Goal: Information Seeking & Learning: Learn about a topic

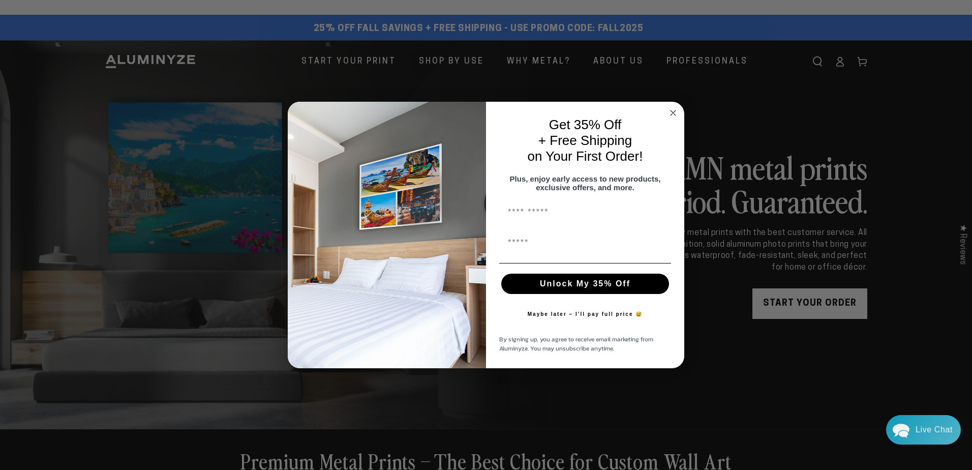
click at [671, 107] on circle "Close dialog" at bounding box center [674, 113] width 12 height 12
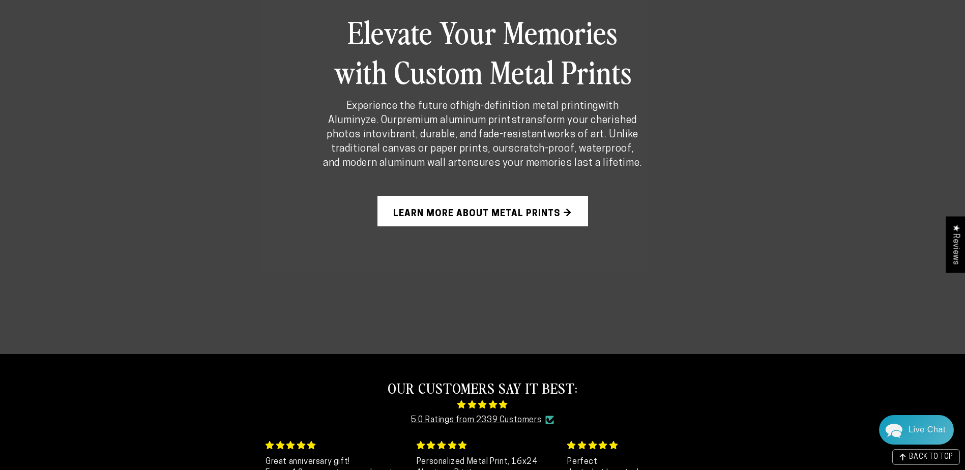
scroll to position [814, 0]
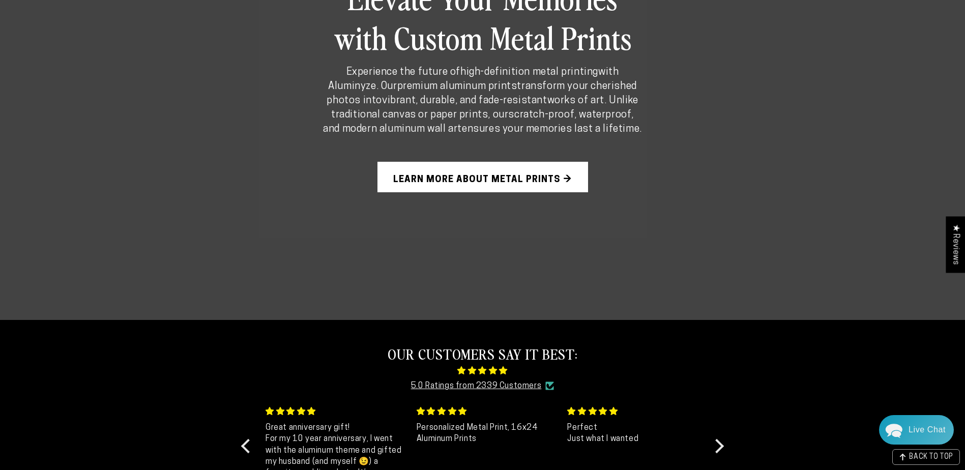
click at [435, 181] on link "Learn More About Metal Prints →" at bounding box center [482, 177] width 211 height 31
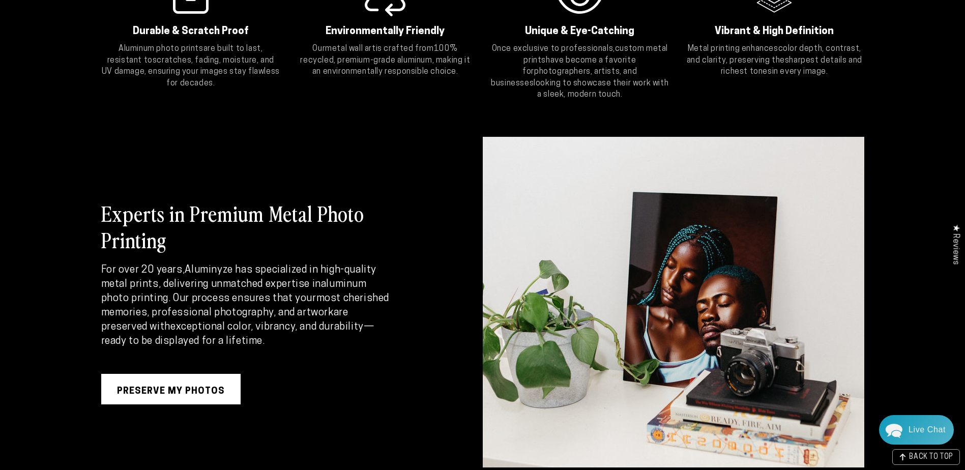
scroll to position [1221, 0]
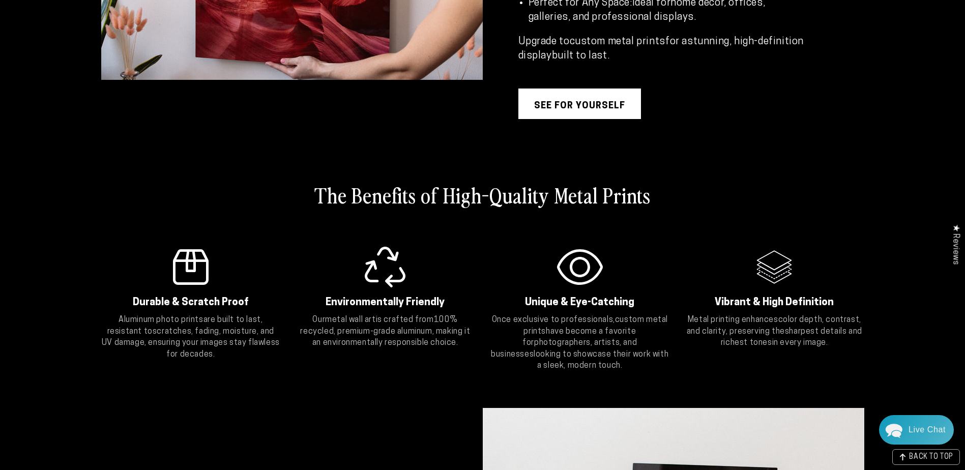
click at [559, 99] on link "see for yourself" at bounding box center [579, 104] width 123 height 31
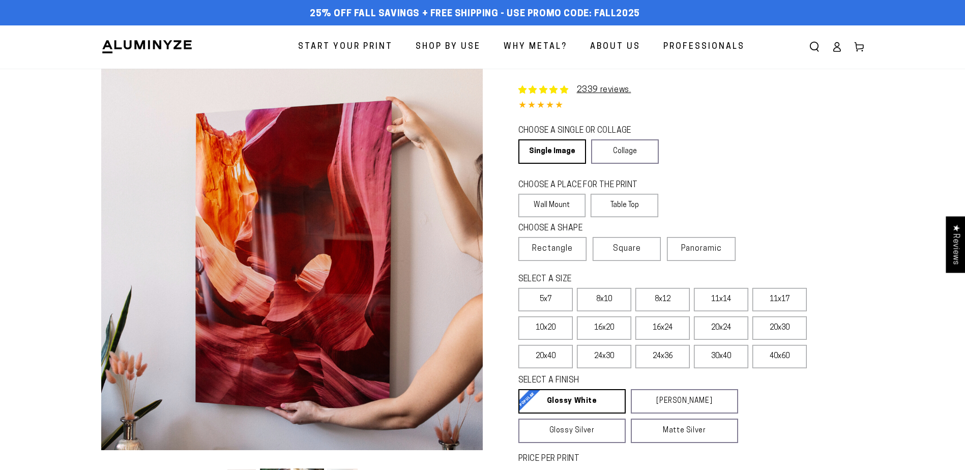
select select "**********"
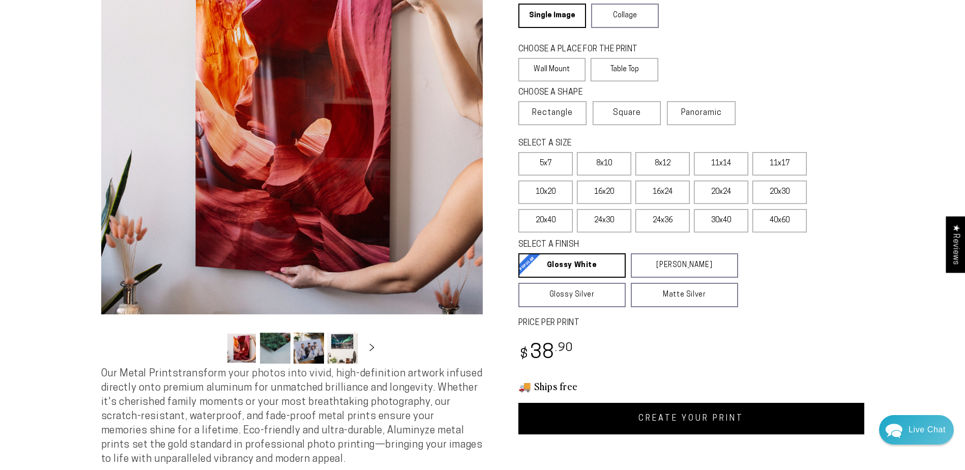
click at [273, 353] on button "Load image 2 in gallery view" at bounding box center [275, 348] width 31 height 31
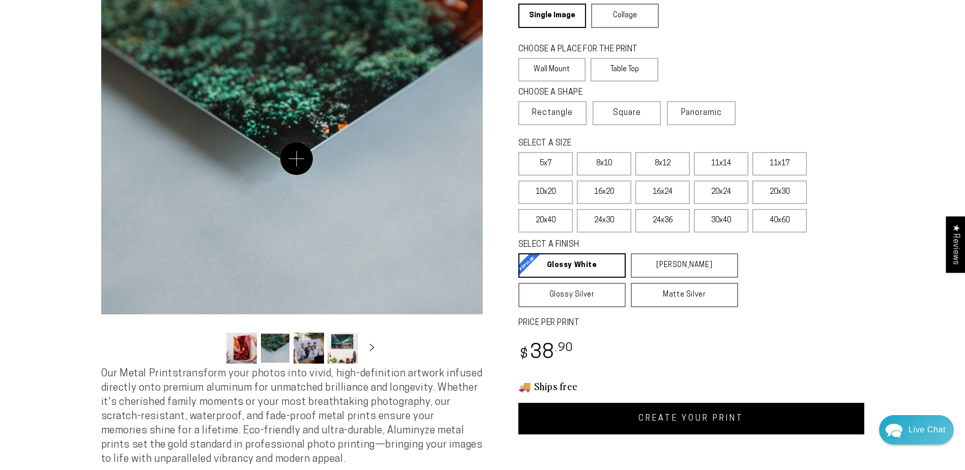
click at [297, 159] on button "Open media 2 in modal" at bounding box center [291, 123] width 381 height 381
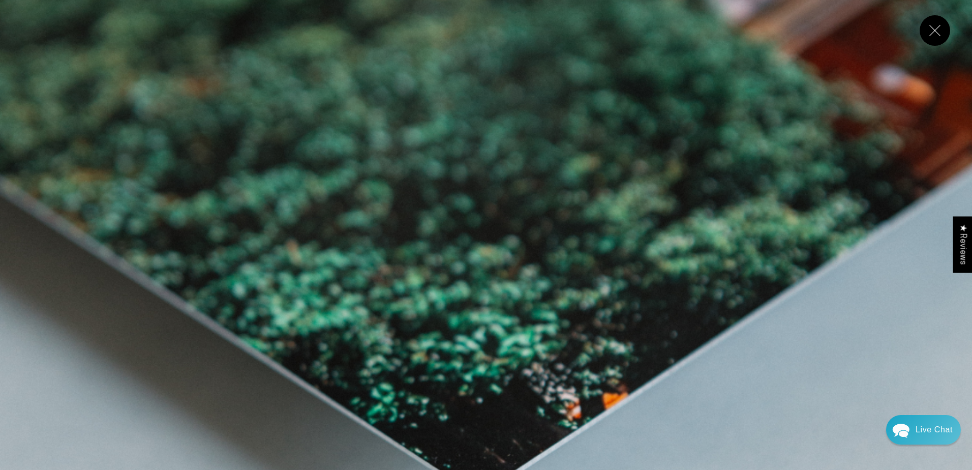
scroll to position [1202, 0]
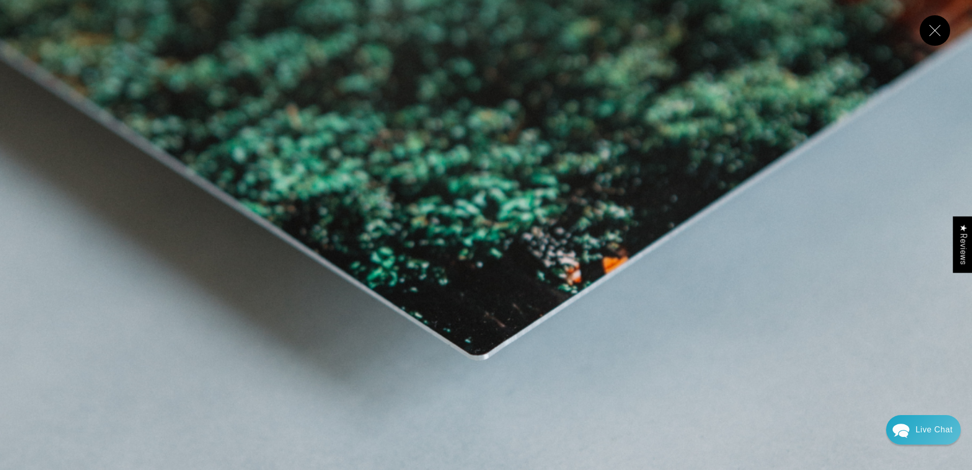
click at [935, 36] on button "Close" at bounding box center [935, 30] width 31 height 31
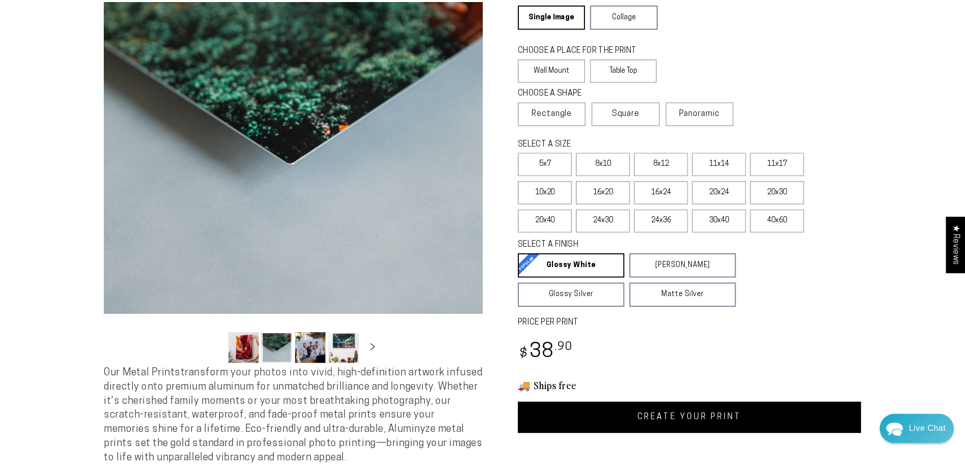
scroll to position [1195, 0]
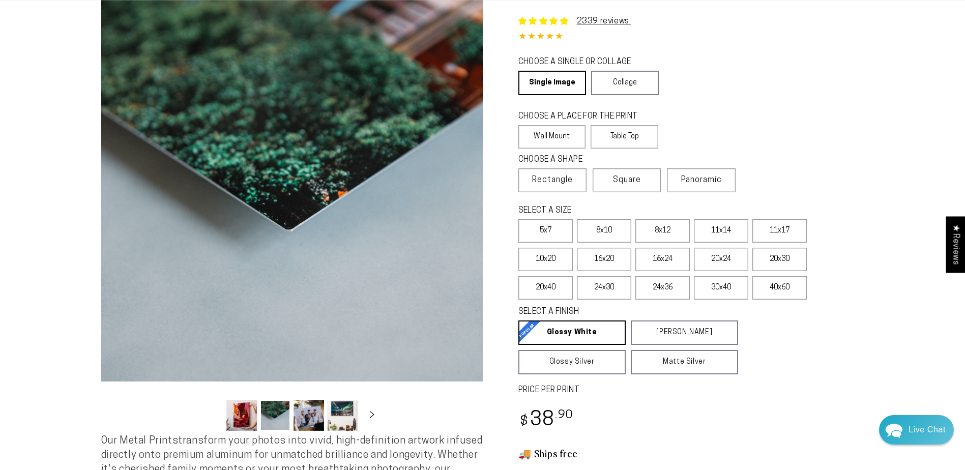
click at [302, 412] on button "Load image 3 in gallery view" at bounding box center [308, 415] width 31 height 31
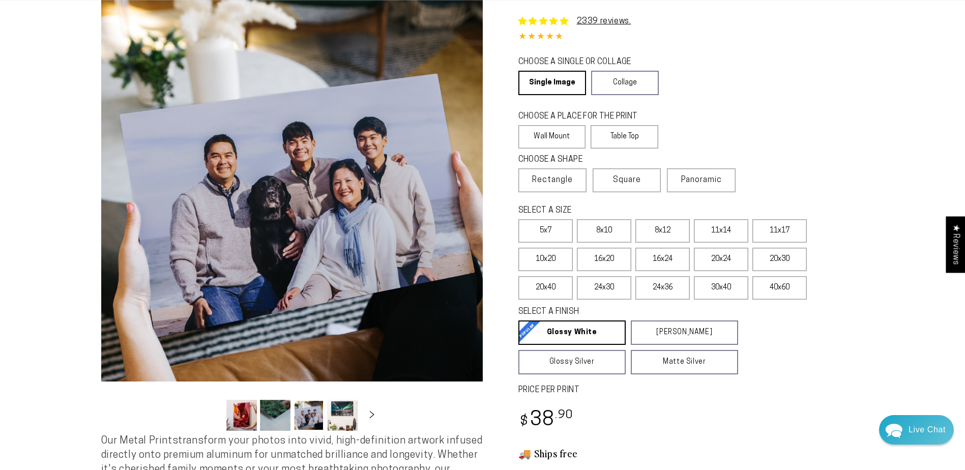
click at [348, 412] on button "Load image 4 in gallery view" at bounding box center [342, 415] width 31 height 31
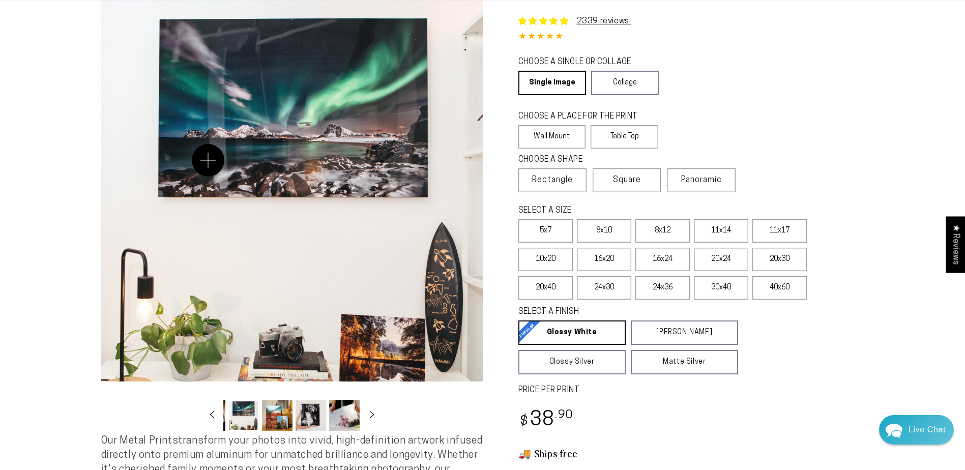
click at [208, 160] on button "Open media 4 in modal" at bounding box center [291, 190] width 381 height 381
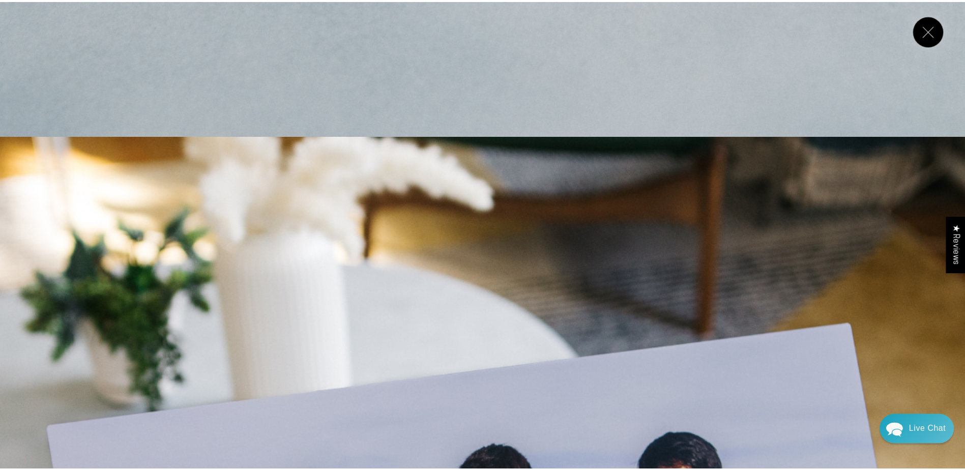
scroll to position [1776, 0]
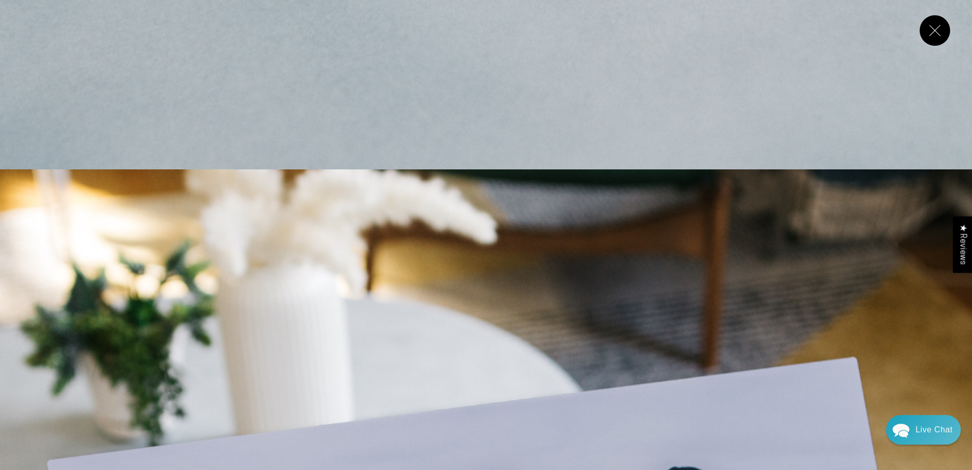
click at [933, 32] on button "Close" at bounding box center [935, 30] width 31 height 31
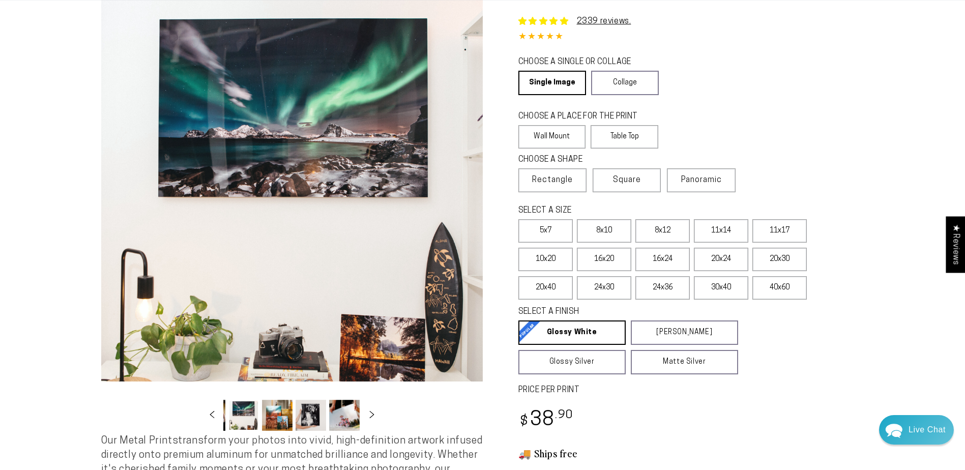
scroll to position [102, 0]
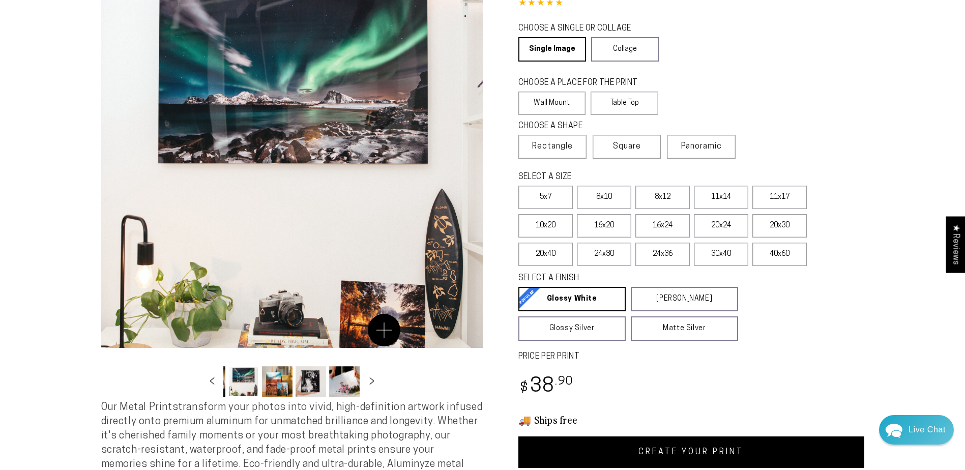
click at [384, 331] on button "Open media 4 in modal" at bounding box center [291, 156] width 381 height 381
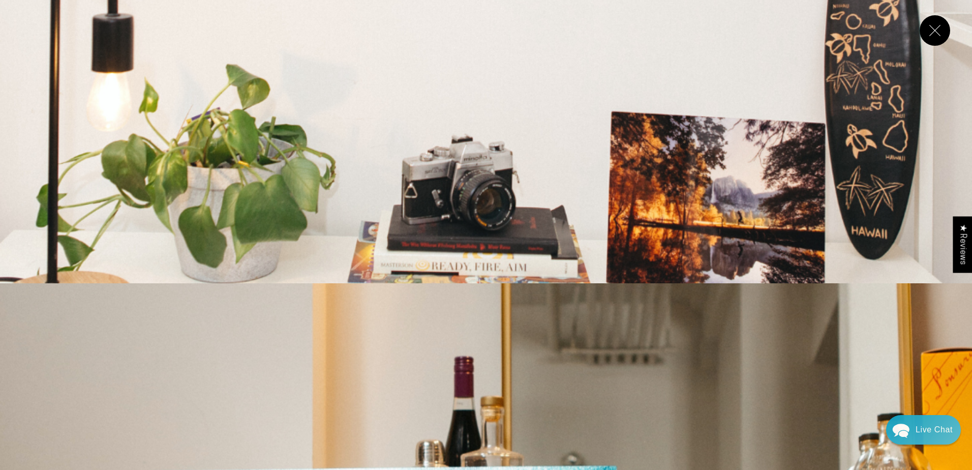
scroll to position [3674, 0]
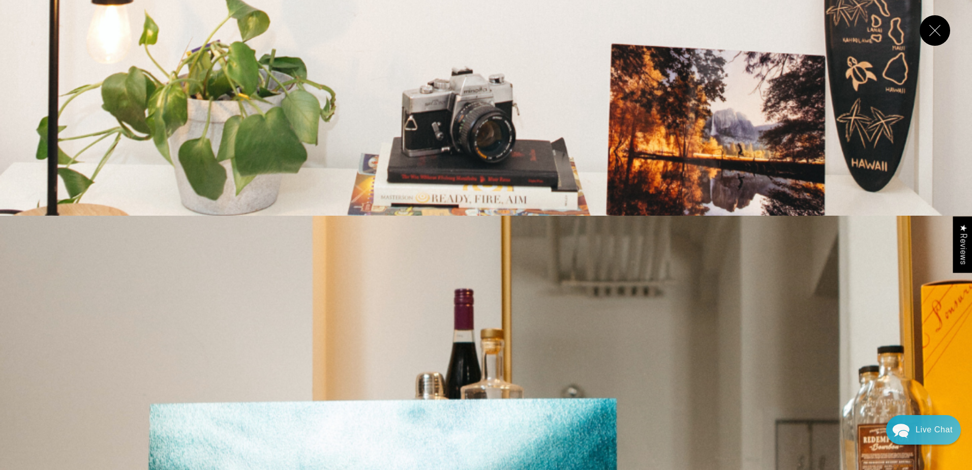
click at [933, 33] on button "Close" at bounding box center [935, 30] width 31 height 31
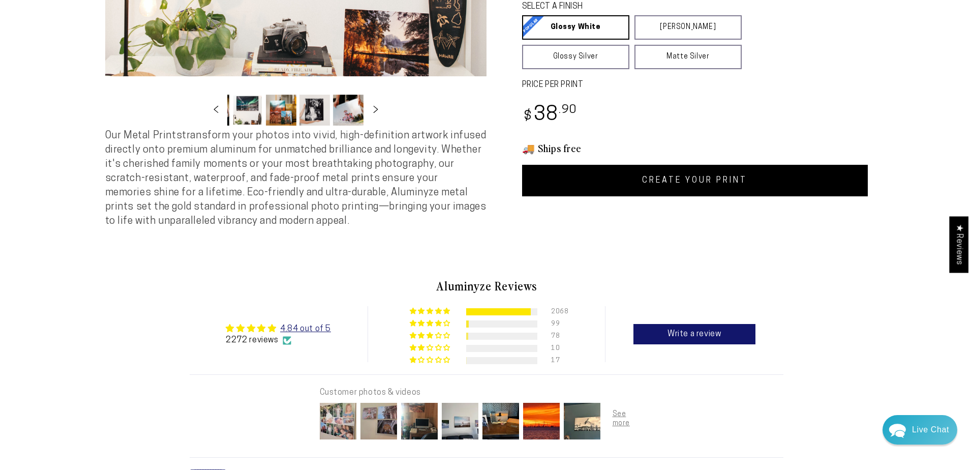
scroll to position [611, 0]
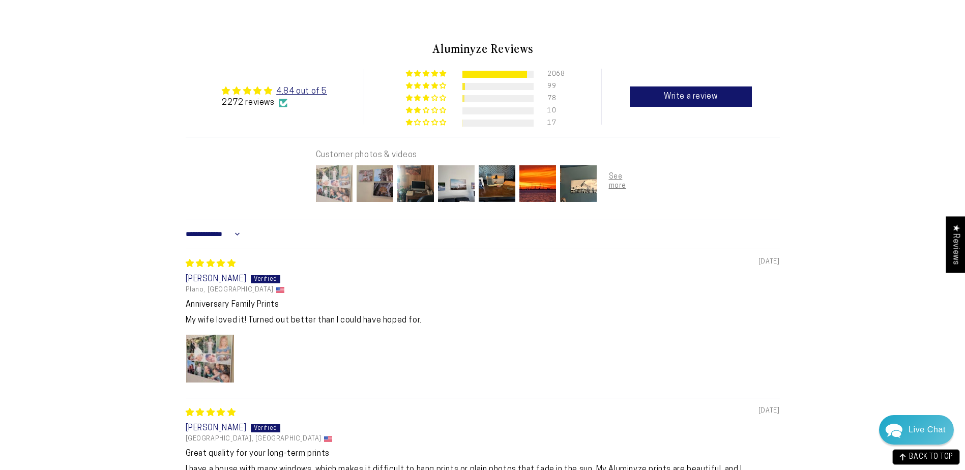
click at [328, 187] on img at bounding box center [334, 183] width 41 height 41
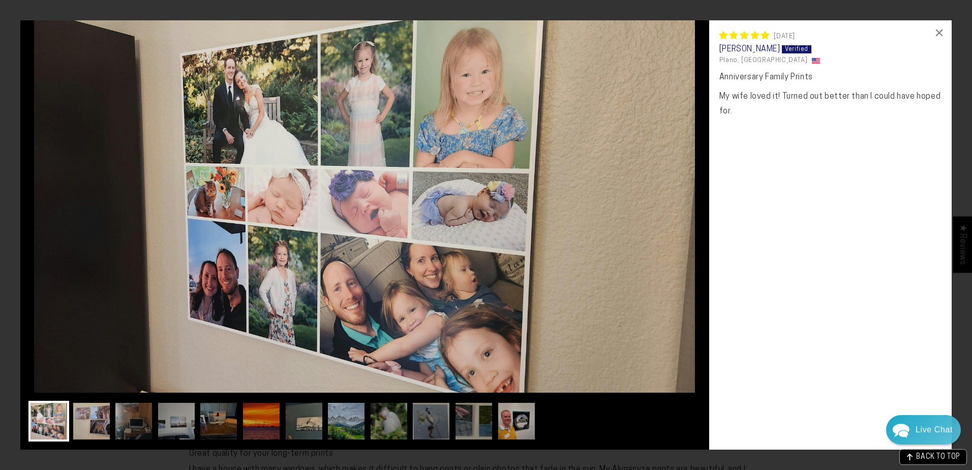
click at [98, 425] on img at bounding box center [91, 421] width 41 height 41
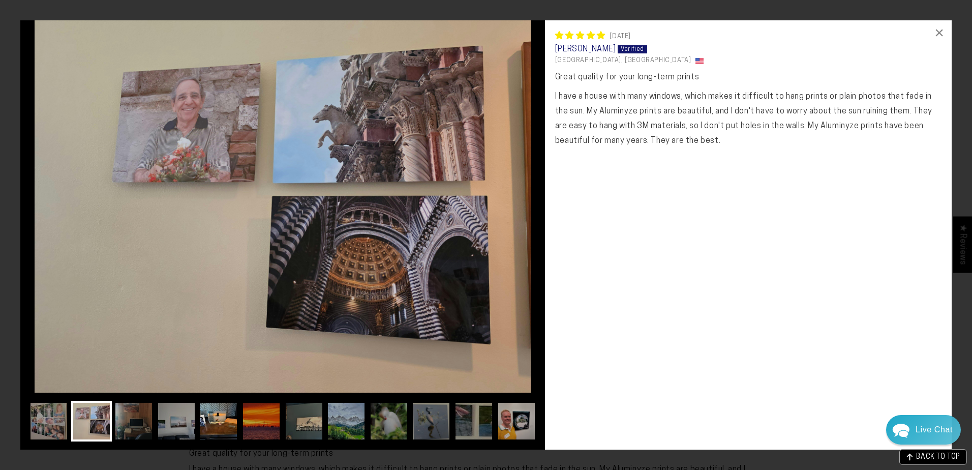
click at [218, 423] on img at bounding box center [218, 421] width 41 height 41
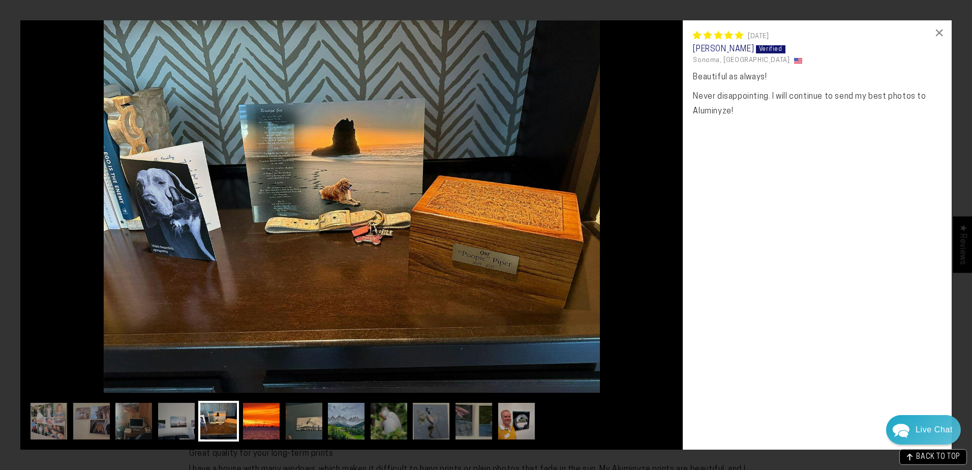
click at [247, 421] on img at bounding box center [261, 421] width 41 height 41
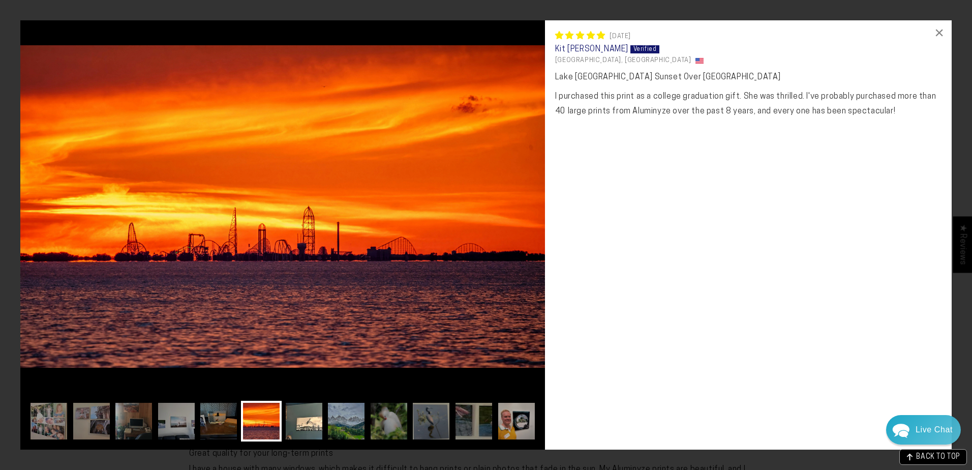
click at [291, 428] on img at bounding box center [304, 421] width 41 height 41
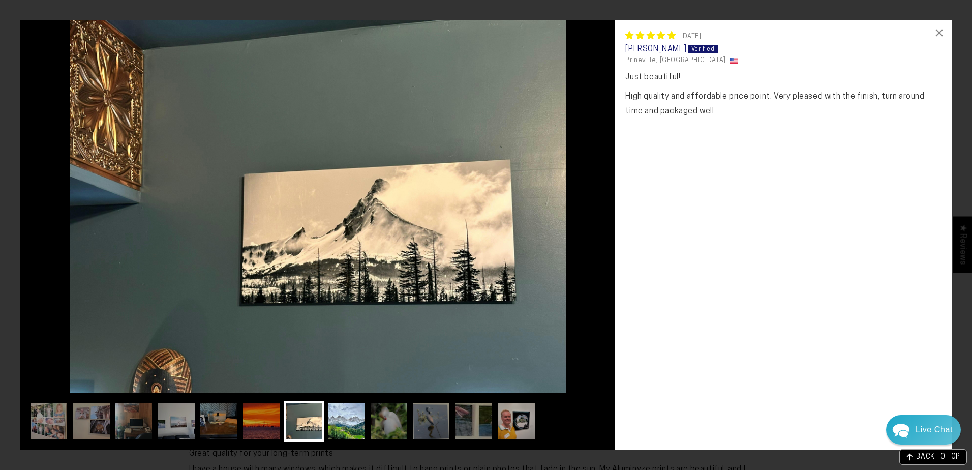
click at [352, 424] on img at bounding box center [346, 421] width 41 height 41
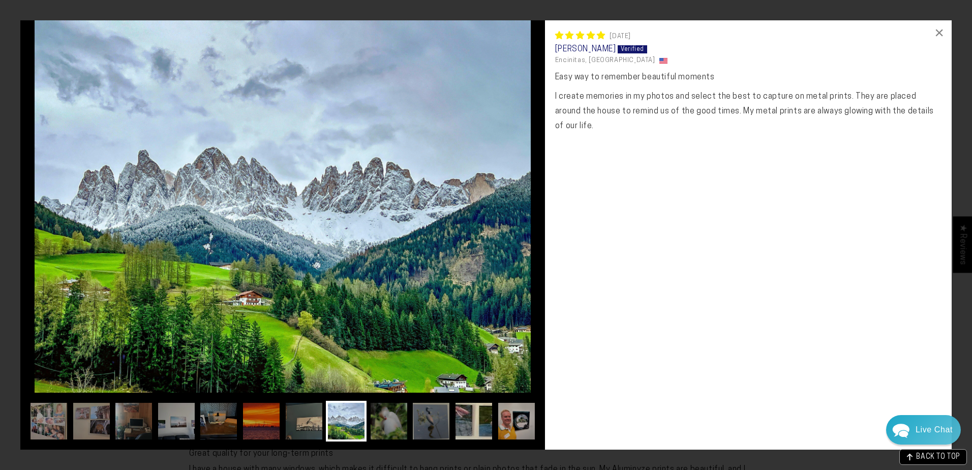
click at [470, 417] on img at bounding box center [474, 421] width 41 height 41
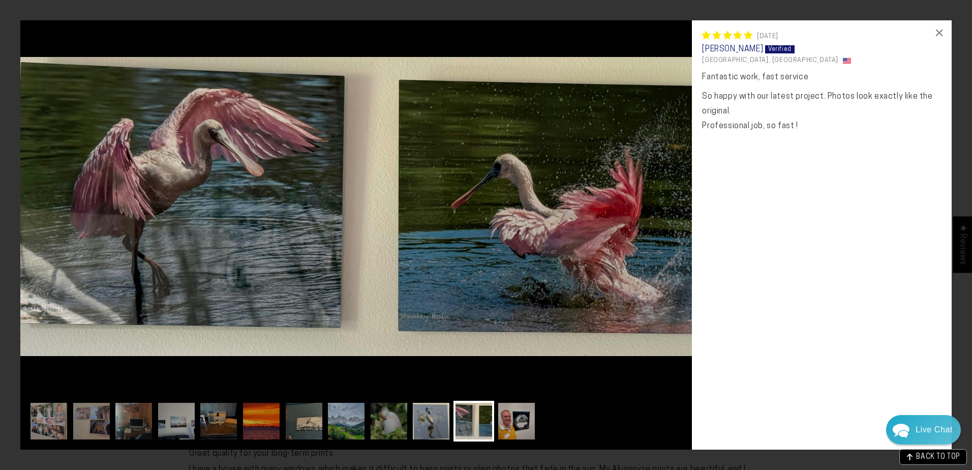
click at [437, 429] on img at bounding box center [431, 421] width 41 height 41
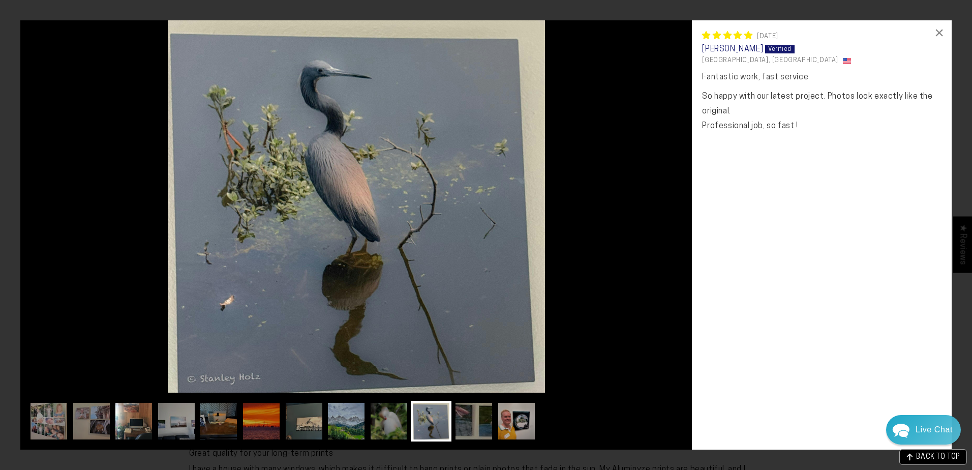
click at [137, 422] on img at bounding box center [133, 421] width 41 height 41
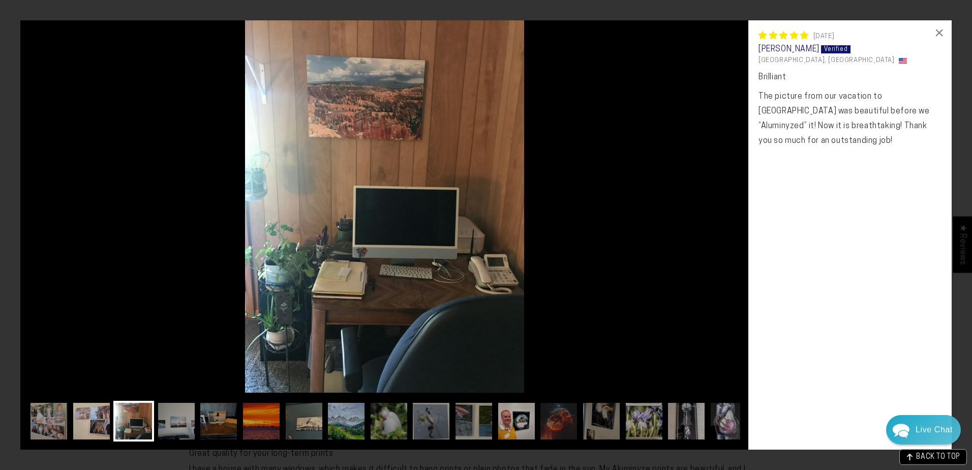
click at [97, 429] on img at bounding box center [91, 421] width 41 height 41
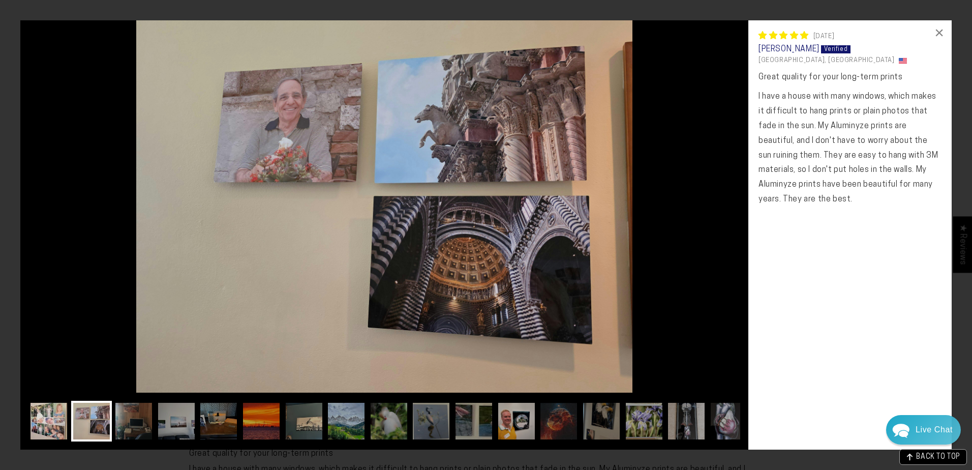
click at [62, 422] on img at bounding box center [48, 421] width 41 height 41
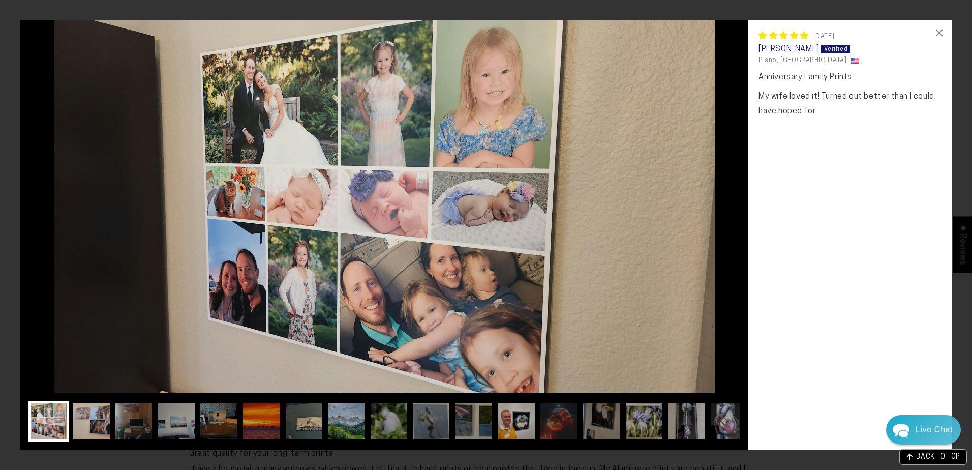
click at [110, 423] on img at bounding box center [91, 421] width 41 height 41
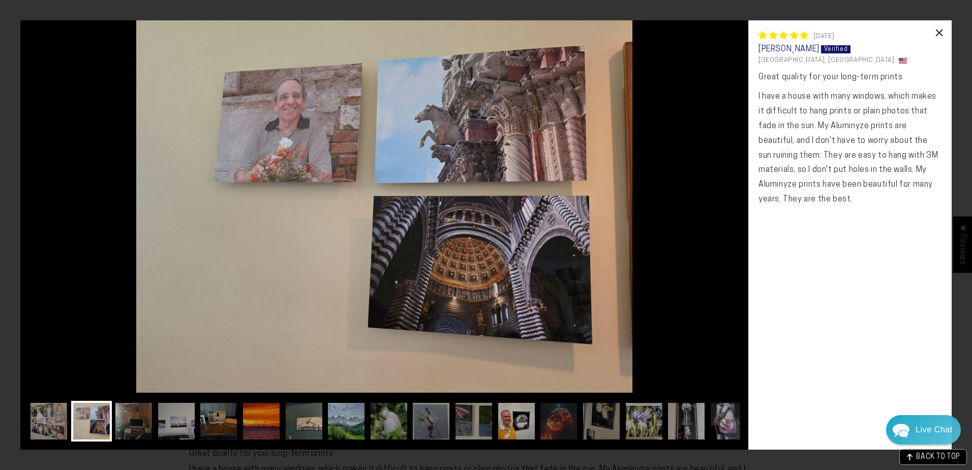
click at [941, 30] on div "×" at bounding box center [940, 32] width 24 height 24
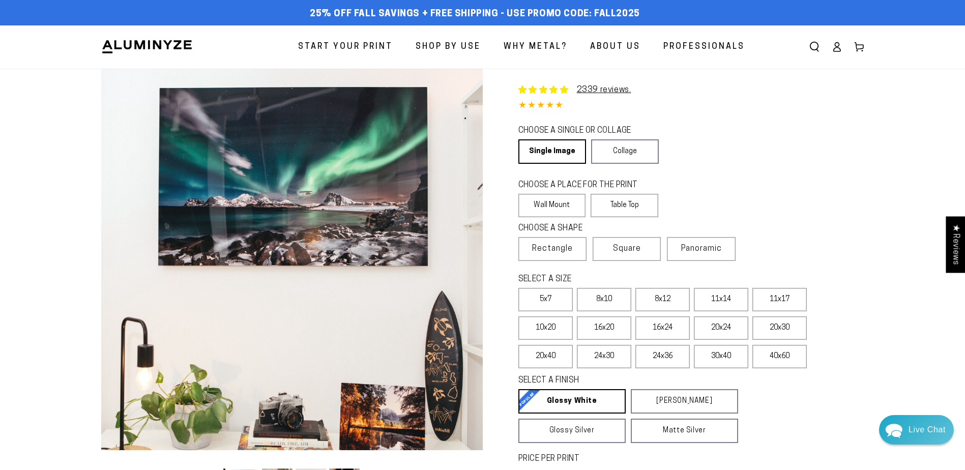
scroll to position [68, 0]
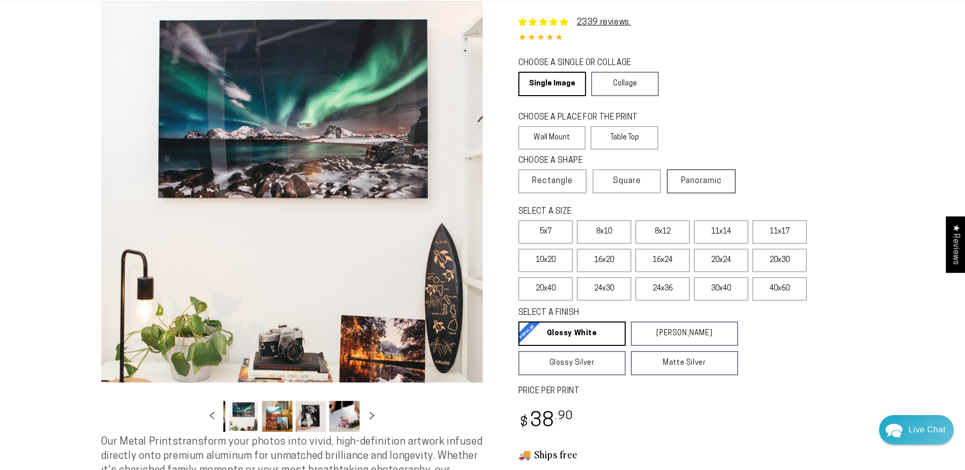
click at [681, 182] on label "Panoramic" at bounding box center [701, 181] width 68 height 24
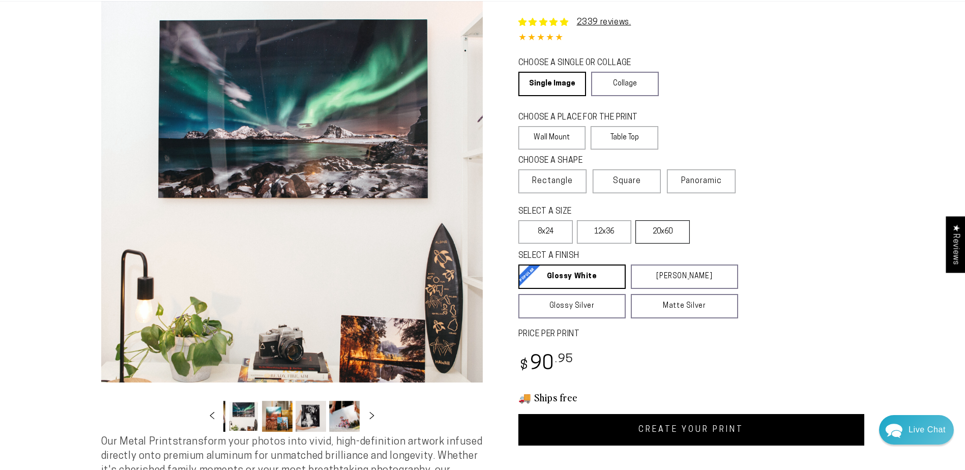
click at [673, 228] on label "20x60" at bounding box center [662, 231] width 54 height 23
click at [598, 224] on label "12x36" at bounding box center [604, 231] width 54 height 23
click at [659, 232] on label "20x60" at bounding box center [662, 231] width 54 height 23
click at [584, 243] on label "12x36" at bounding box center [604, 231] width 54 height 23
click at [596, 229] on label "12x36" at bounding box center [604, 231] width 54 height 23
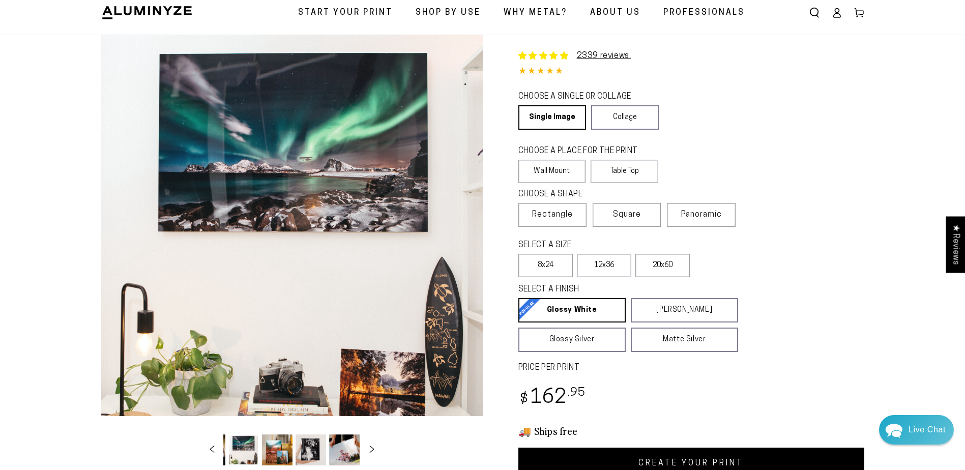
scroll to position [68, 0]
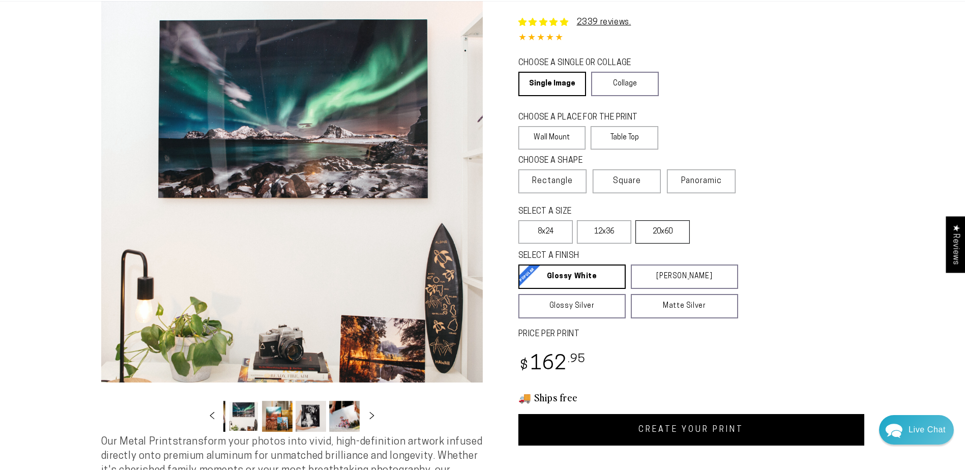
click at [665, 231] on label "20x60" at bounding box center [662, 231] width 54 height 23
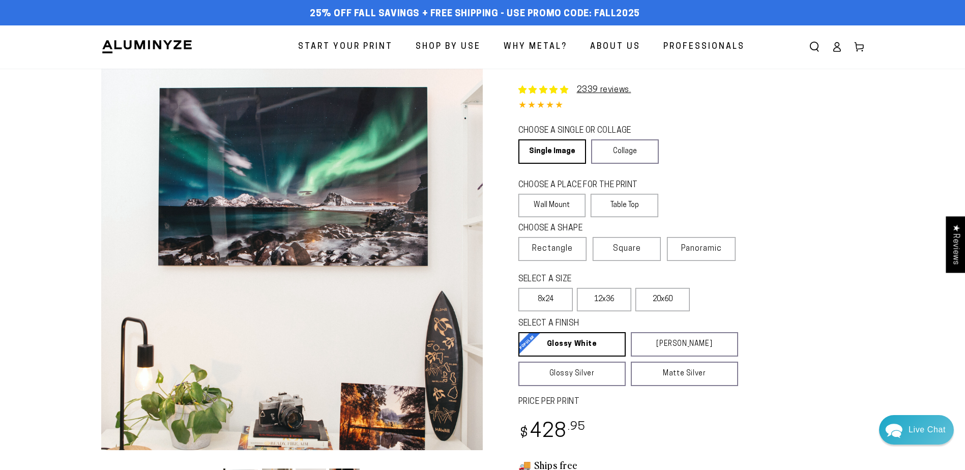
click at [137, 44] on img at bounding box center [147, 46] width 92 height 15
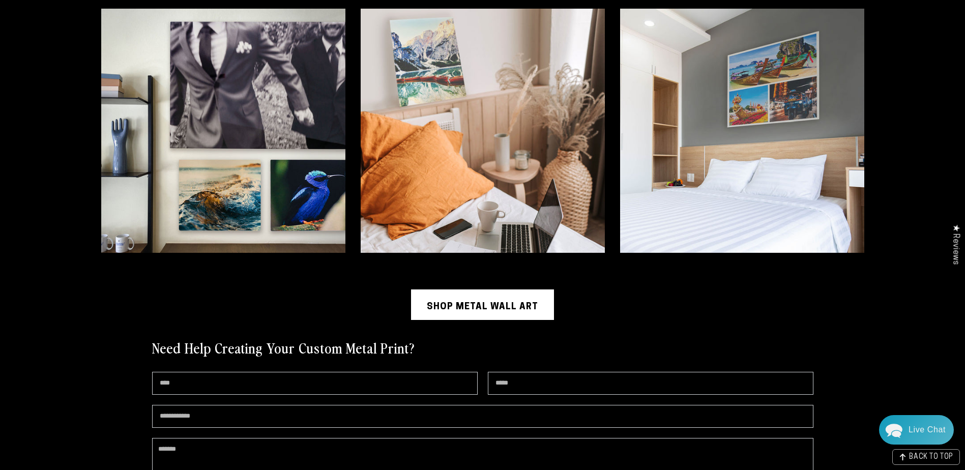
scroll to position [2645, 0]
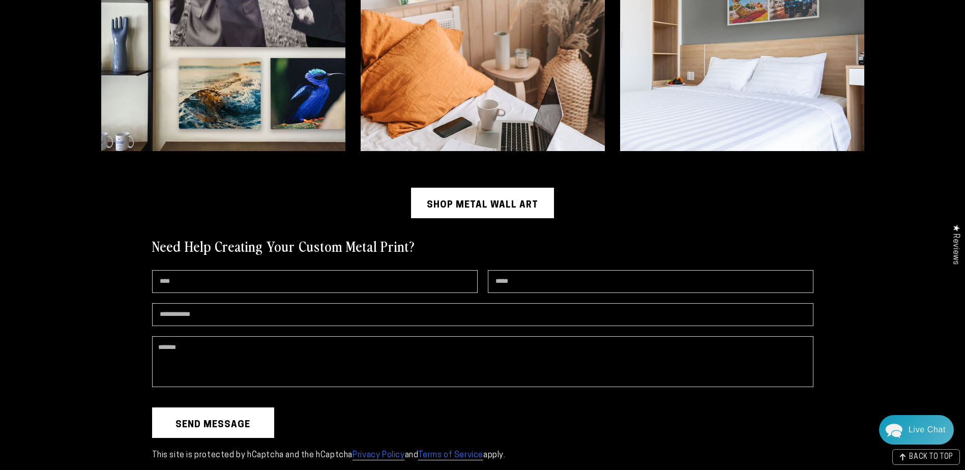
click at [519, 197] on link "Shop Metal Wall Art" at bounding box center [482, 203] width 143 height 31
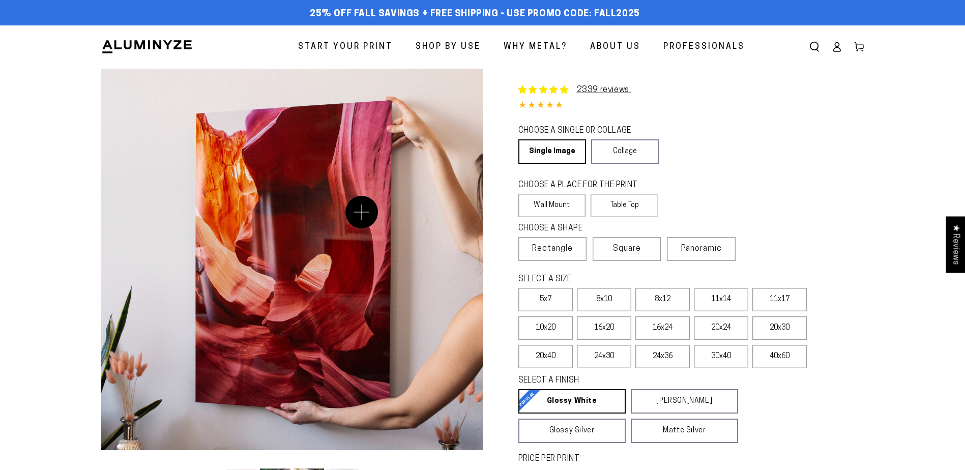
select select "**********"
click at [271, 195] on button "Open media 1 in modal" at bounding box center [291, 259] width 381 height 381
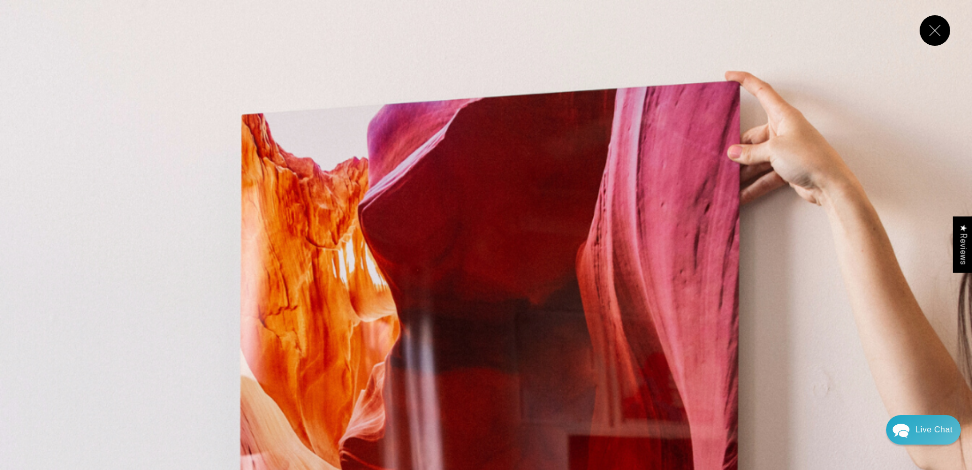
click at [931, 28] on button "Close" at bounding box center [935, 30] width 31 height 31
